Goal: Task Accomplishment & Management: Manage account settings

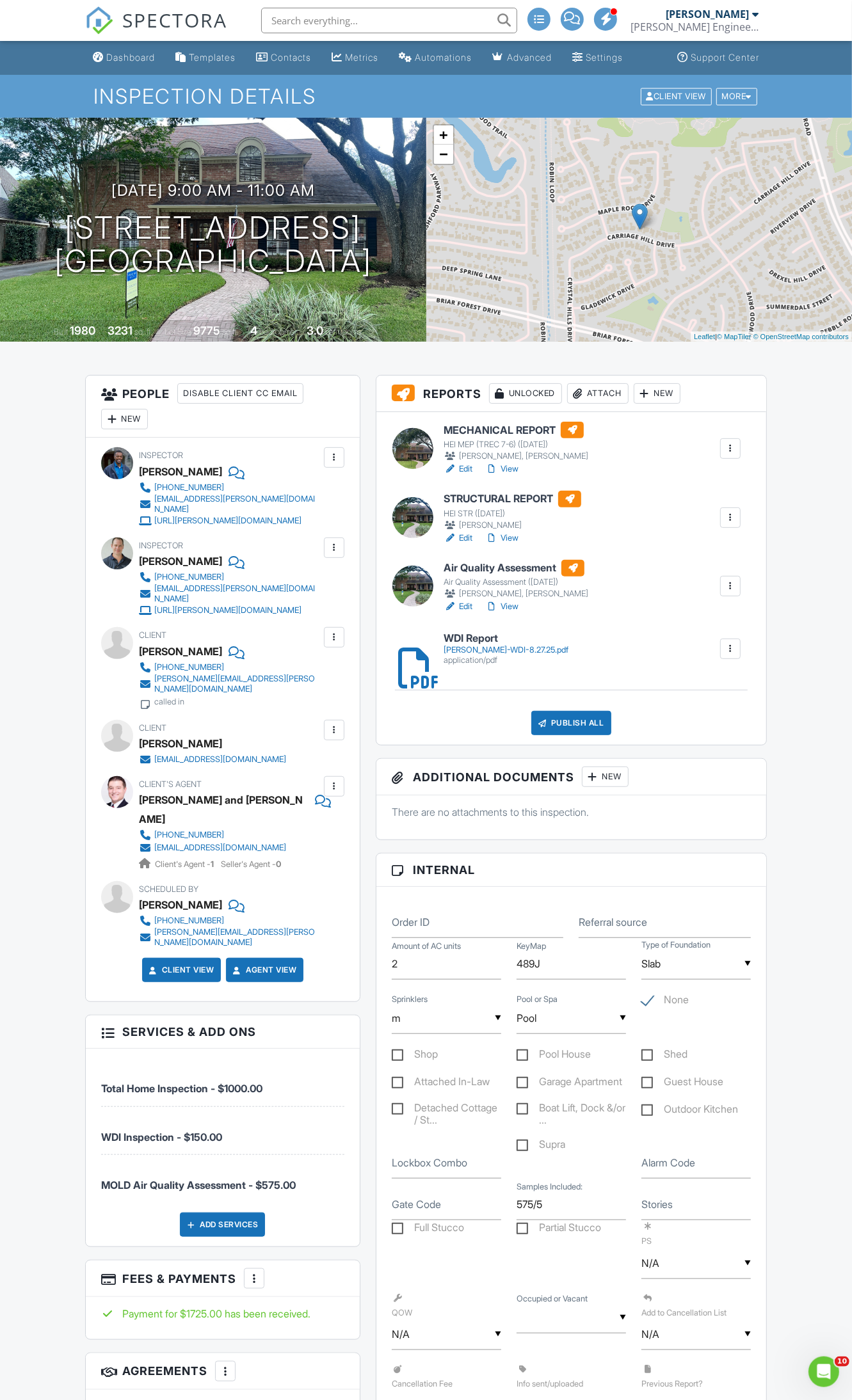
click at [727, 519] on div at bounding box center [730, 517] width 13 height 13
click at [693, 544] on link "Quick Publish" at bounding box center [688, 546] width 95 height 15
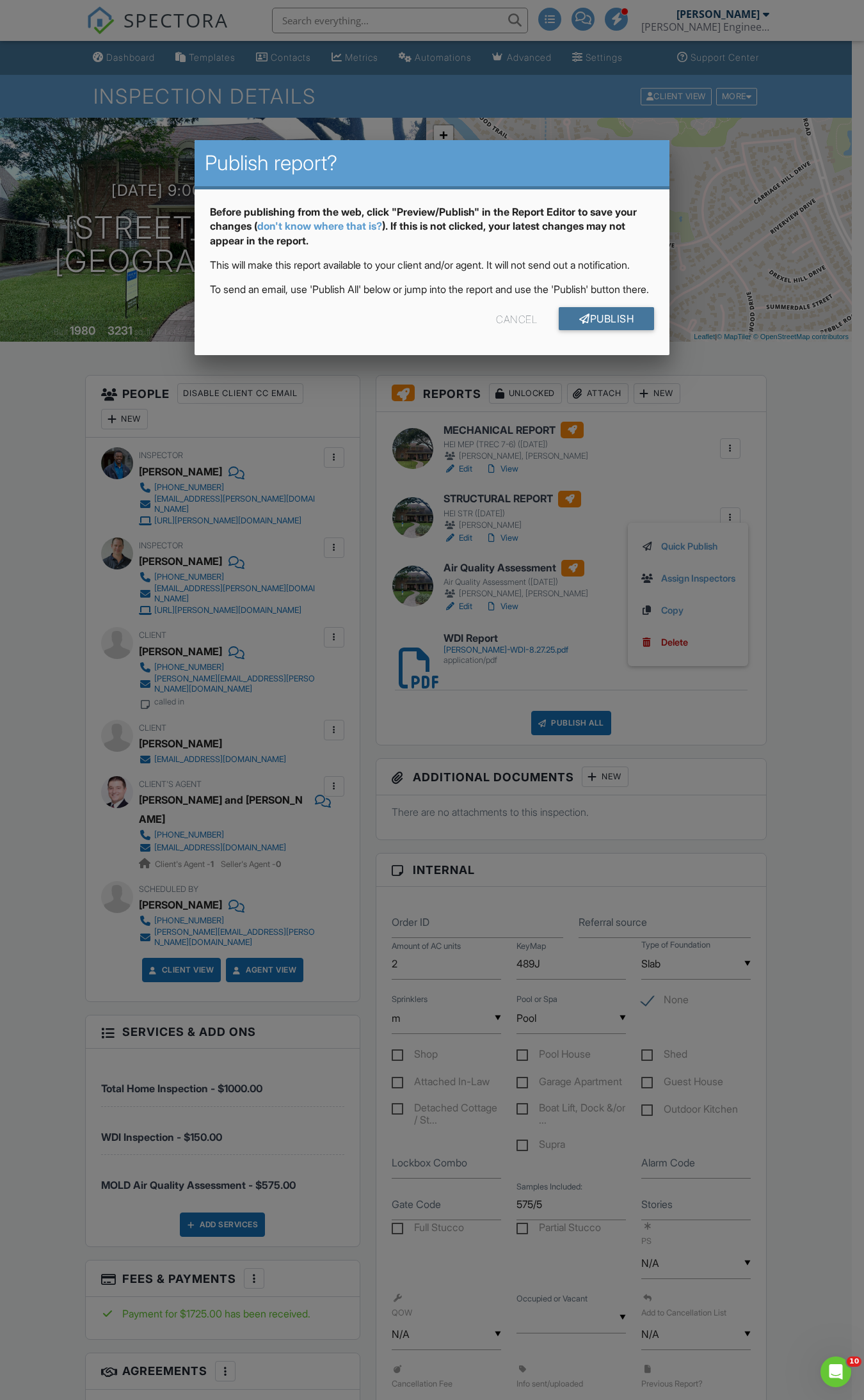
click at [623, 330] on link "Publish" at bounding box center [606, 319] width 95 height 23
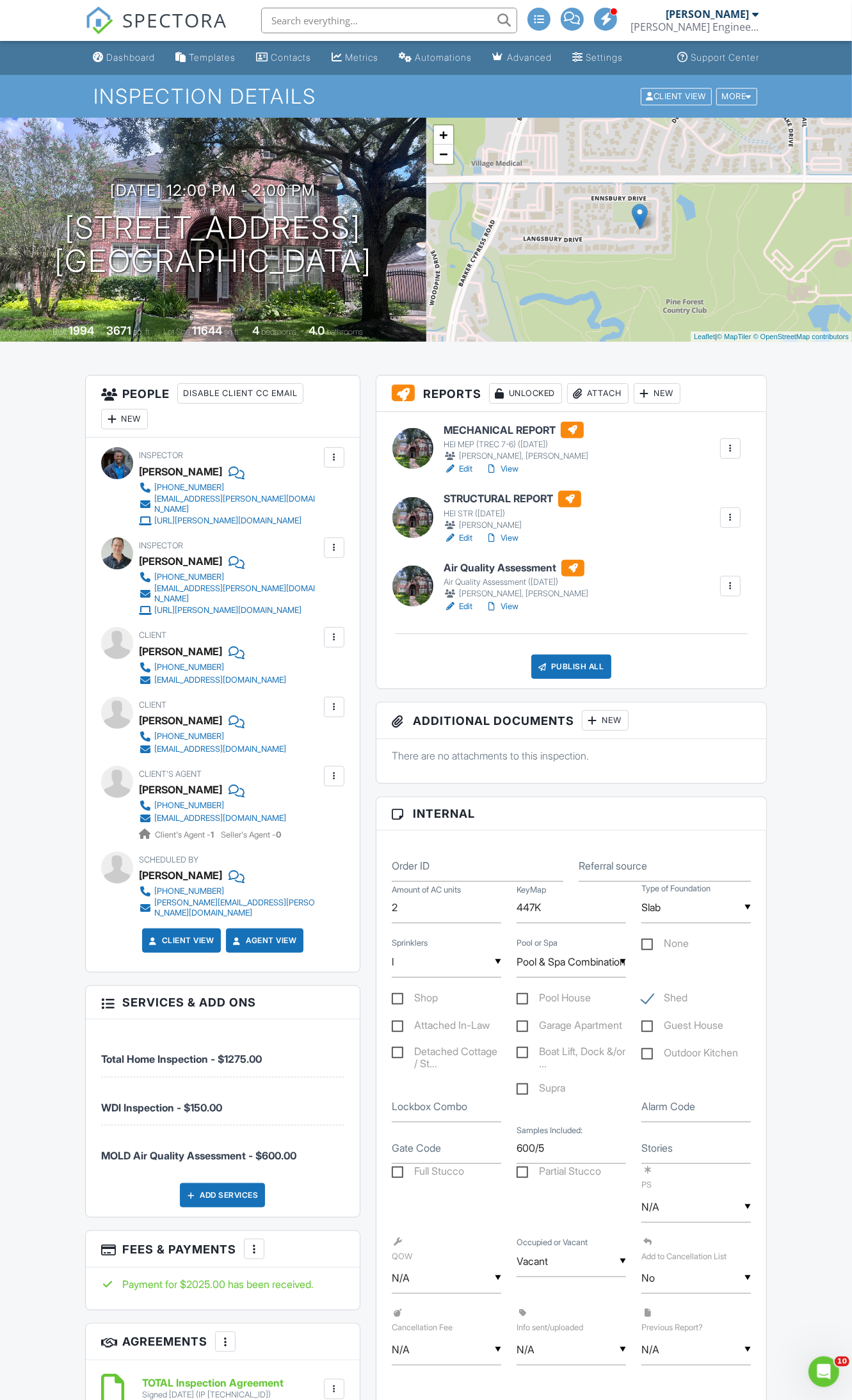
click at [739, 519] on div at bounding box center [730, 517] width 20 height 20
click at [705, 555] on li "Quick Publish" at bounding box center [688, 546] width 105 height 32
click at [727, 516] on div at bounding box center [730, 517] width 13 height 13
click at [698, 542] on link "Quick Publish" at bounding box center [688, 546] width 95 height 15
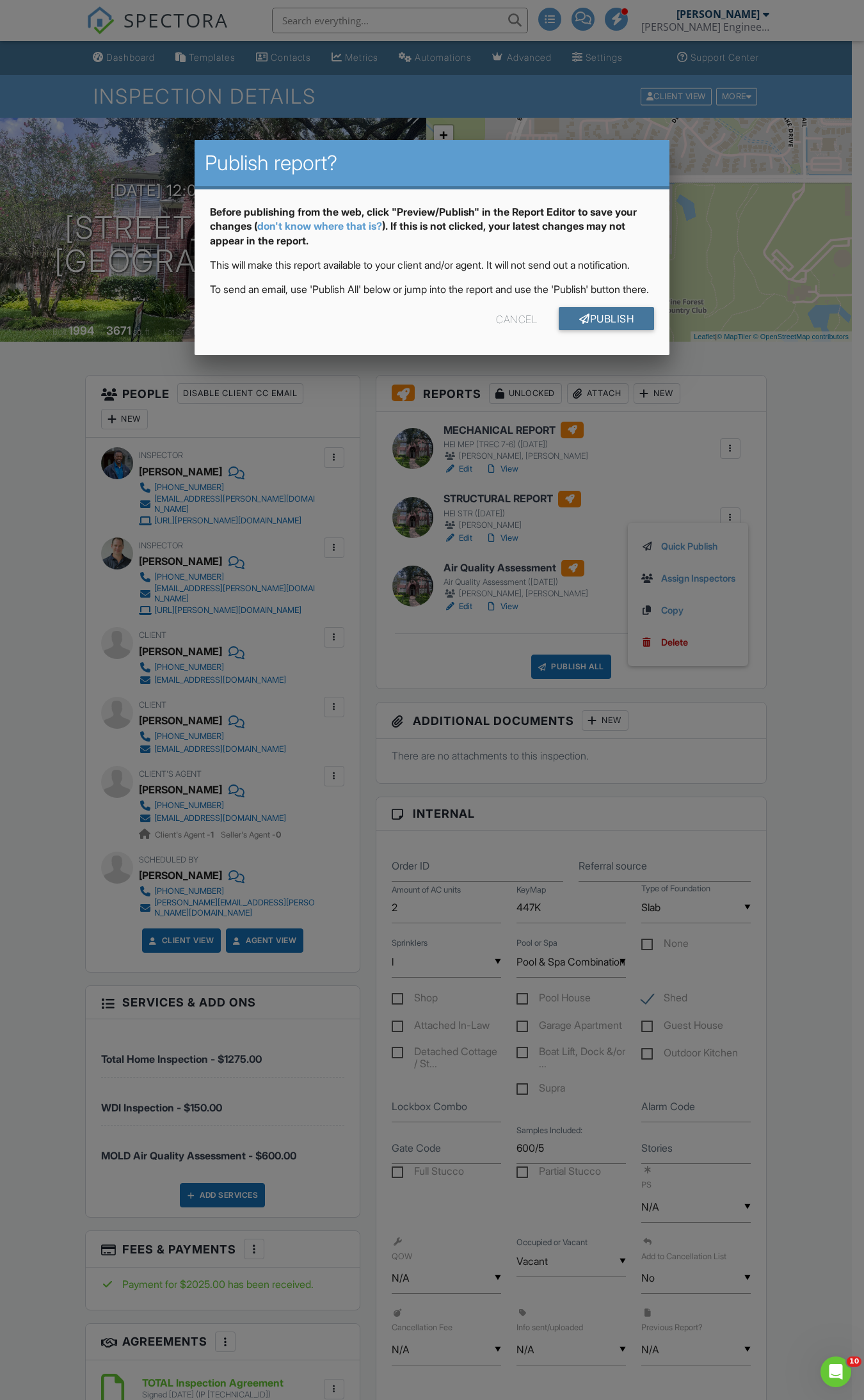
click at [605, 330] on link "Publish" at bounding box center [606, 319] width 95 height 23
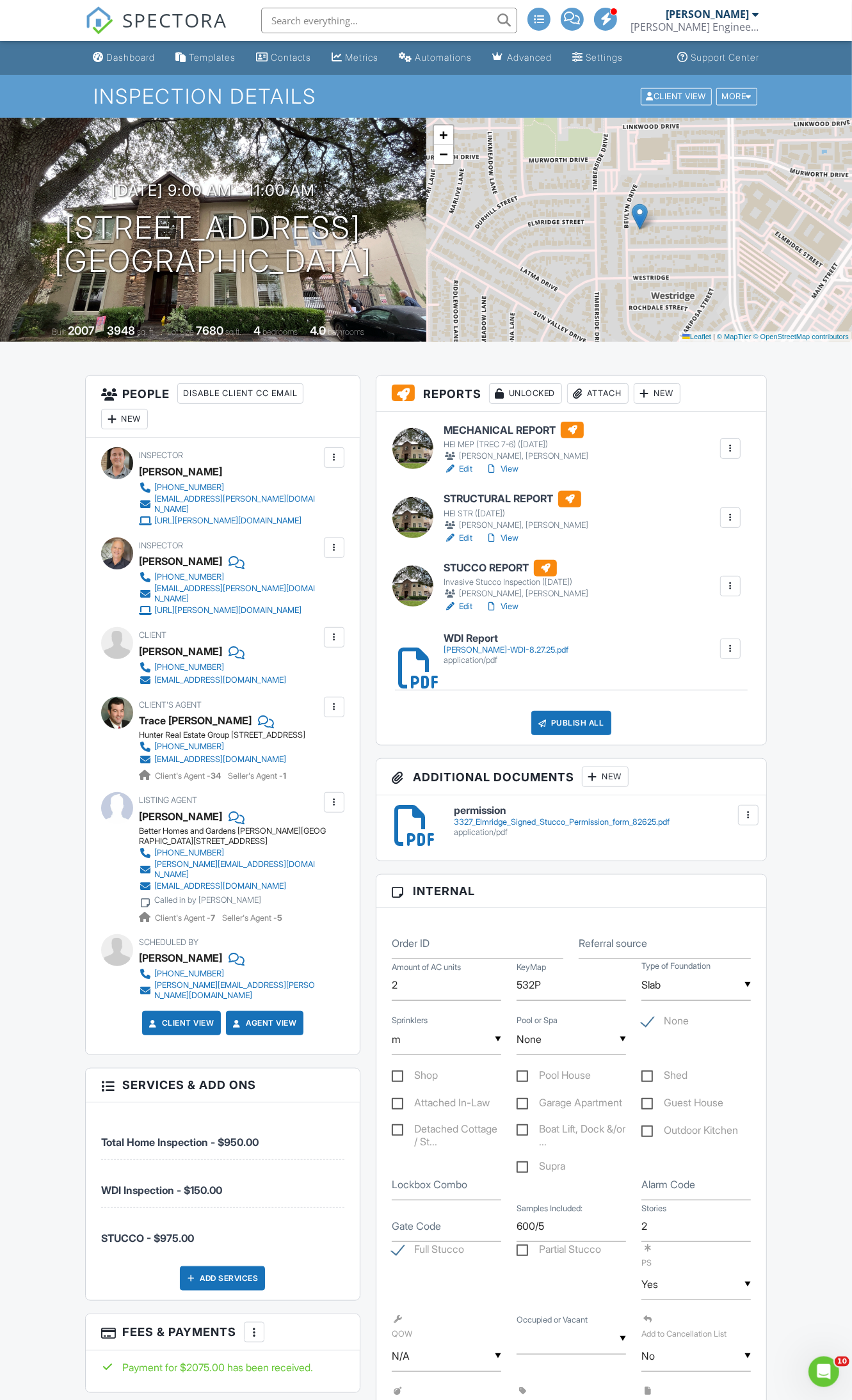
click at [725, 513] on div at bounding box center [730, 517] width 13 height 13
click at [685, 577] on link "Assign Inspectors" at bounding box center [688, 578] width 95 height 15
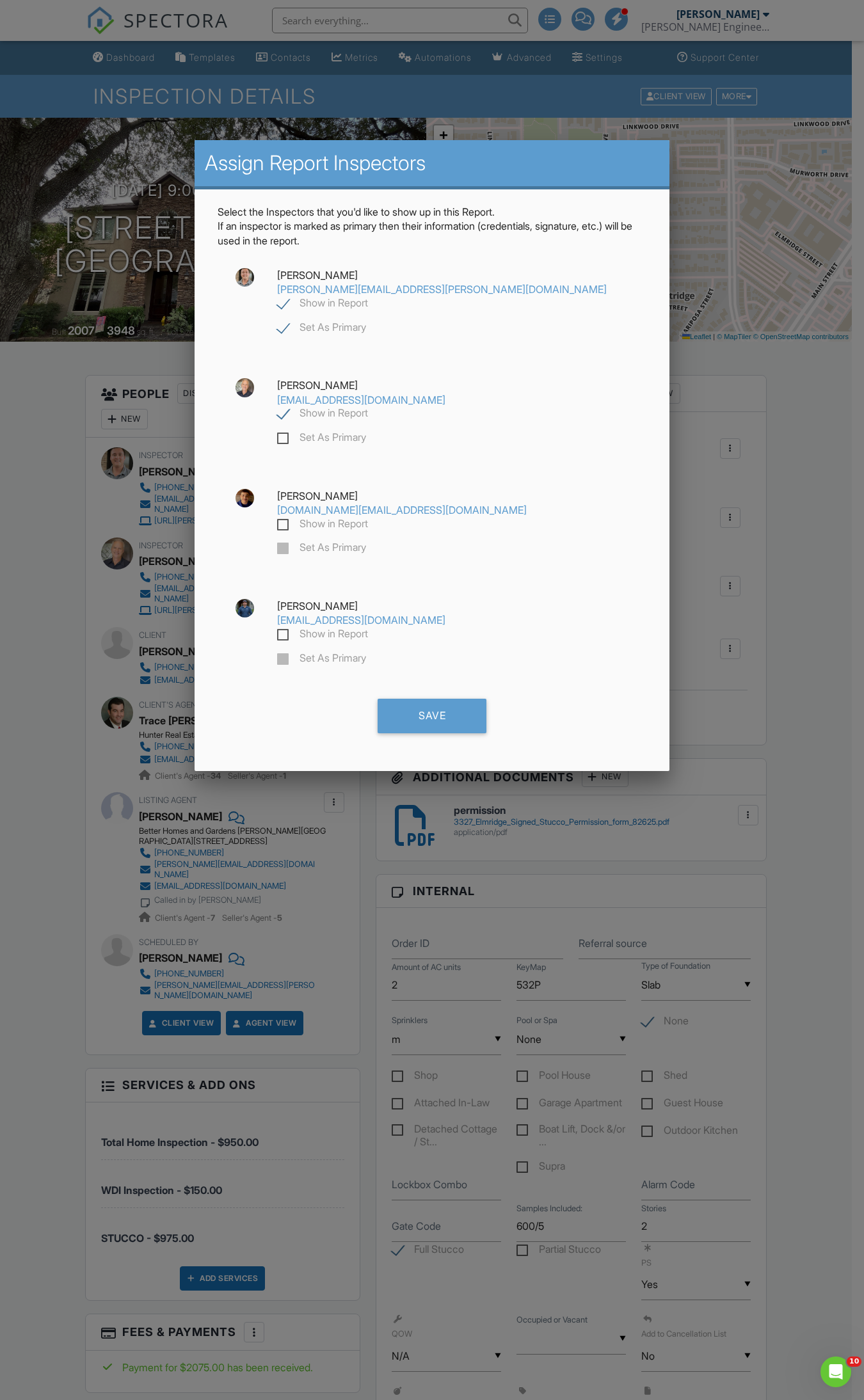
click at [368, 407] on label "Show in Report" at bounding box center [323, 415] width 91 height 16
checkbox input "false"
click at [421, 699] on div "Save" at bounding box center [432, 716] width 108 height 35
